Goal: Task Accomplishment & Management: Use online tool/utility

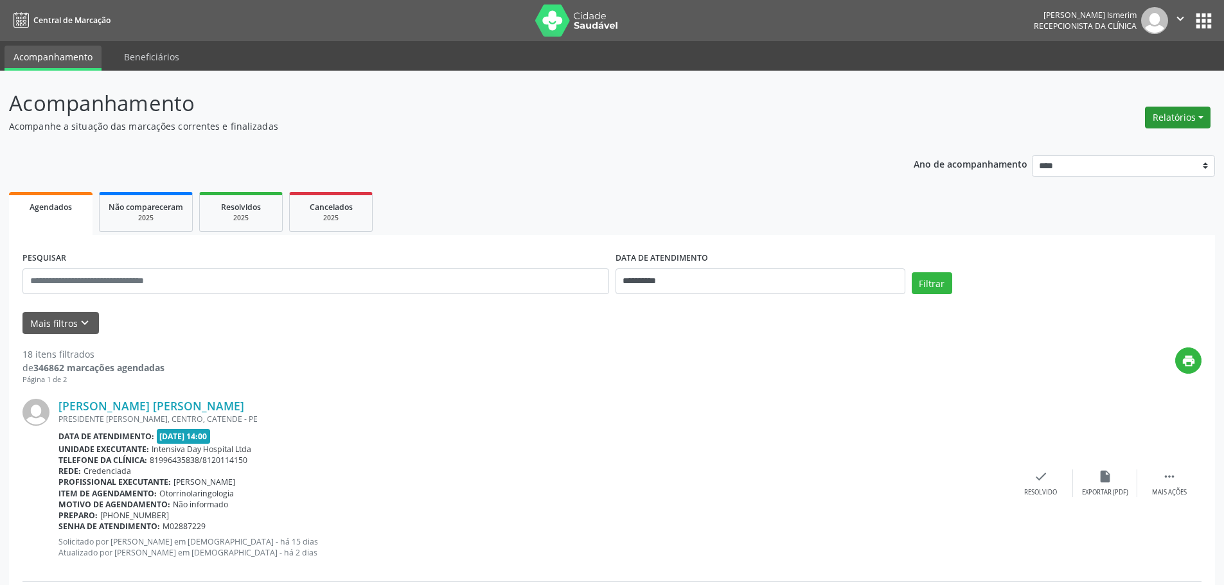
click at [1176, 112] on button "Relatórios" at bounding box center [1178, 118] width 66 height 22
click at [1144, 143] on link "Agendamentos" at bounding box center [1142, 145] width 138 height 18
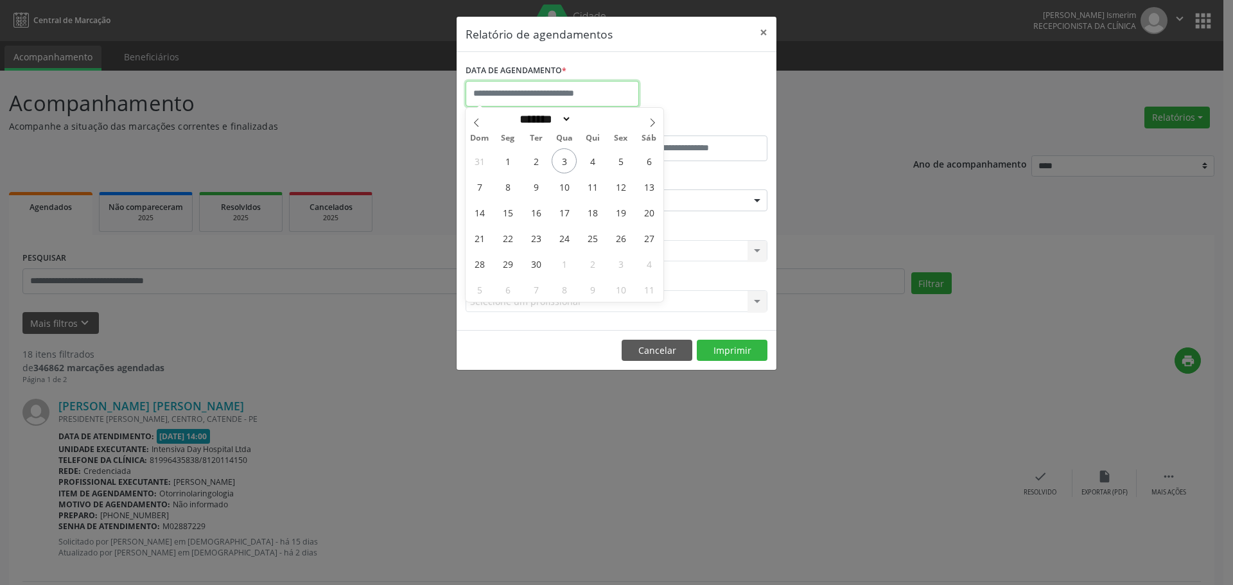
click at [524, 94] on input "text" at bounding box center [552, 94] width 173 height 26
click at [595, 161] on span "4" at bounding box center [592, 160] width 25 height 25
type input "**********"
click at [595, 161] on span "4" at bounding box center [592, 160] width 25 height 25
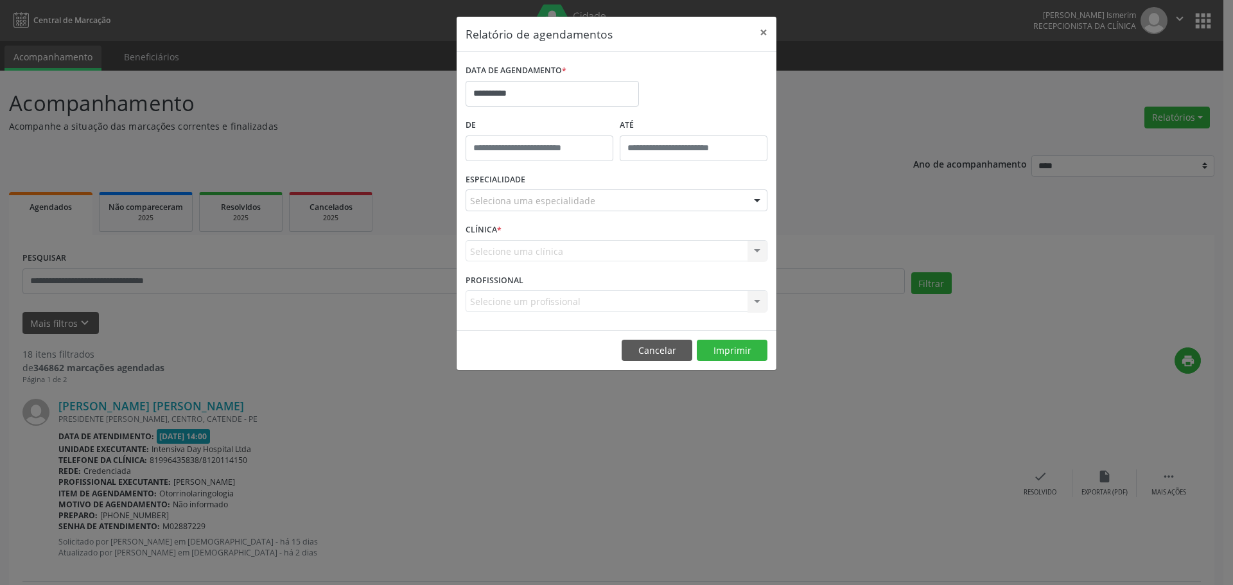
click at [633, 201] on div "Seleciona uma especialidade" at bounding box center [617, 201] width 302 height 22
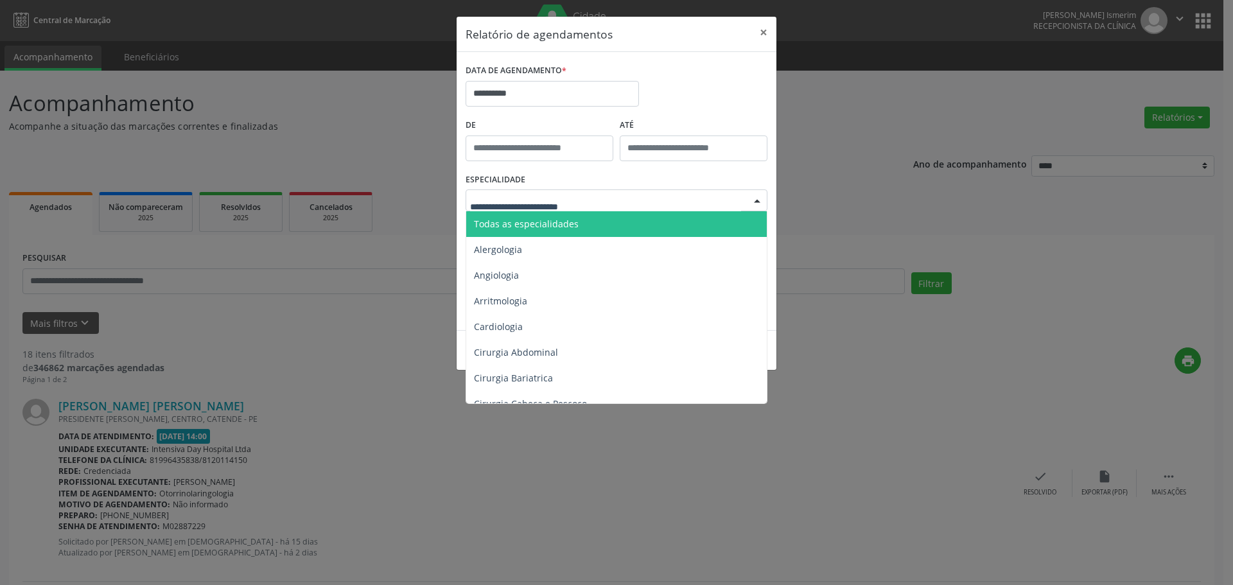
click at [622, 222] on span "Todas as especialidades" at bounding box center [617, 224] width 303 height 26
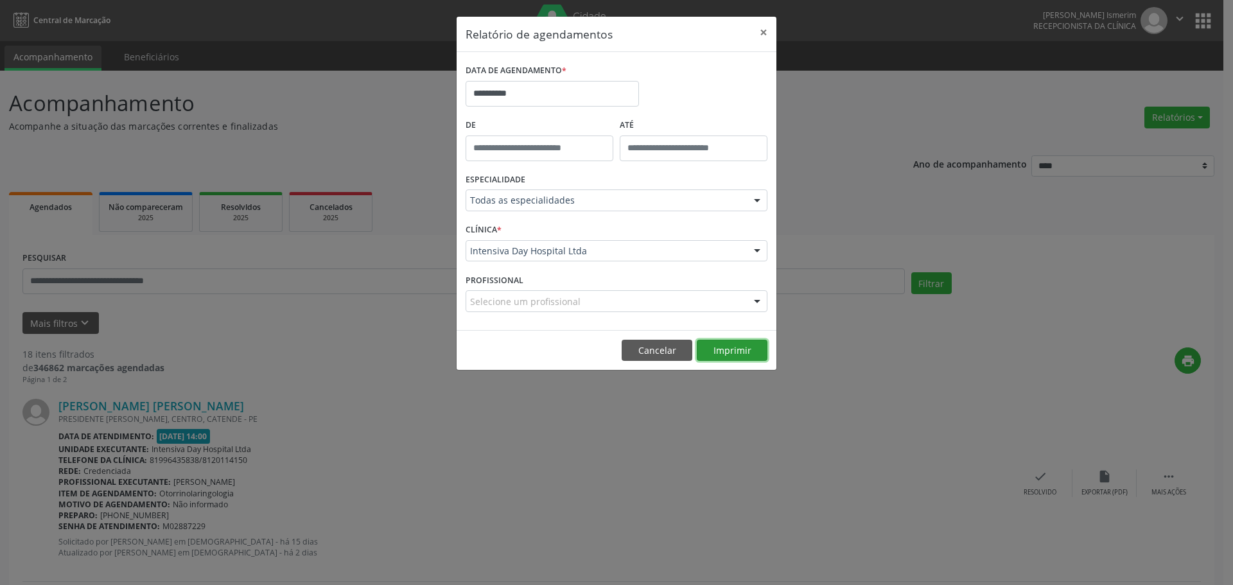
click at [741, 351] on button "Imprimir" at bounding box center [732, 351] width 71 height 22
